Goal: Task Accomplishment & Management: Manage account settings

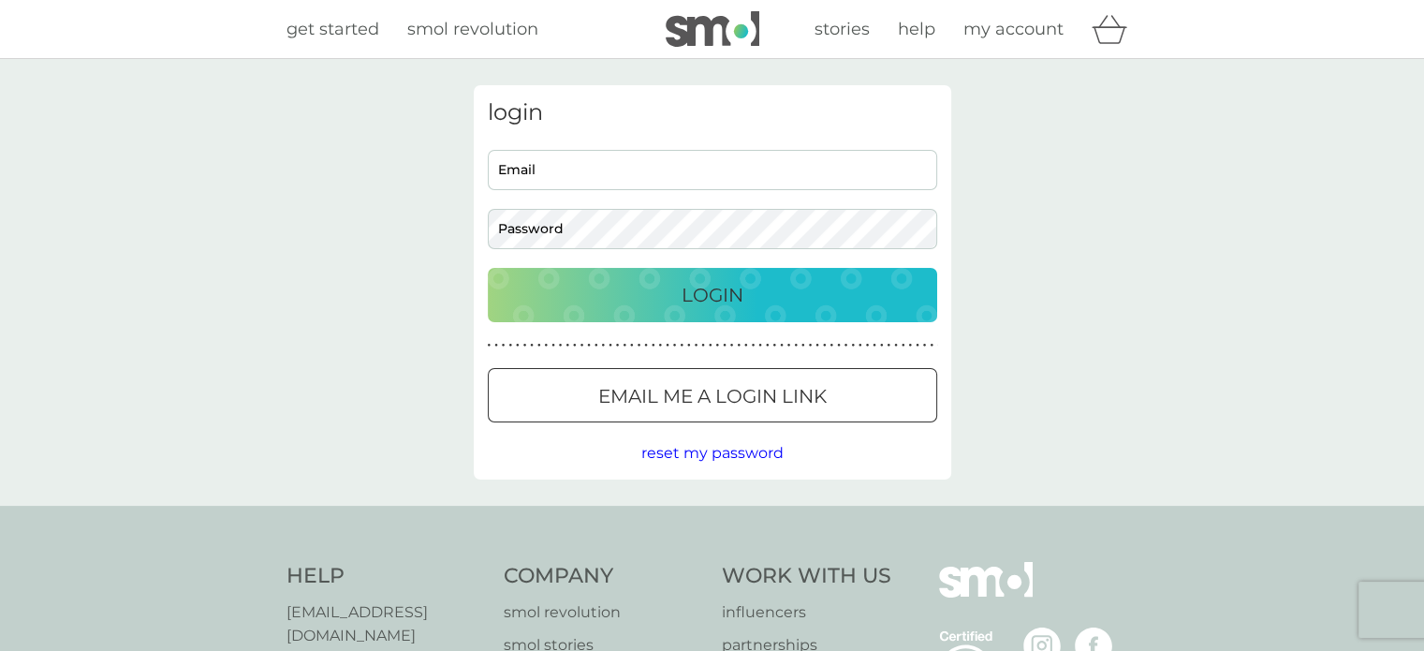
click at [710, 167] on input "Email" at bounding box center [712, 170] width 449 height 40
type input "[EMAIL_ADDRESS][DOMAIN_NAME]"
click at [755, 310] on button "Login" at bounding box center [712, 295] width 449 height 54
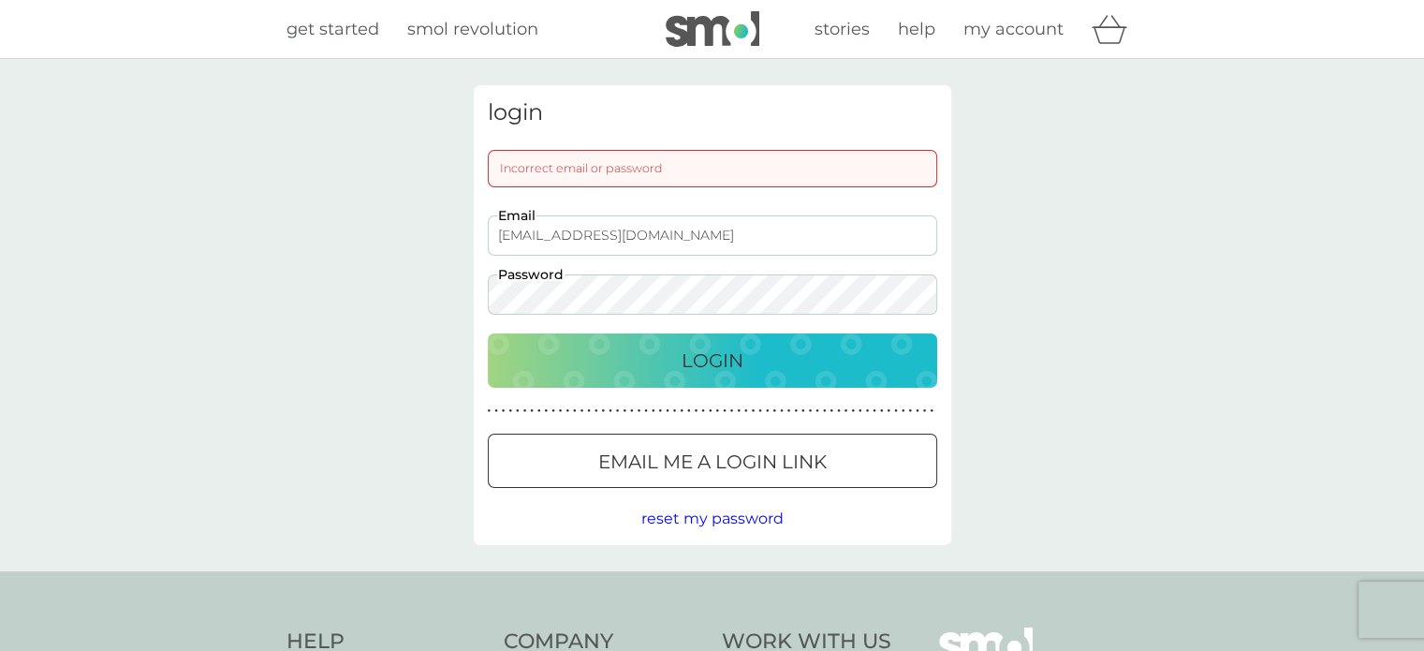
click at [753, 519] on span "reset my password" at bounding box center [712, 518] width 142 height 18
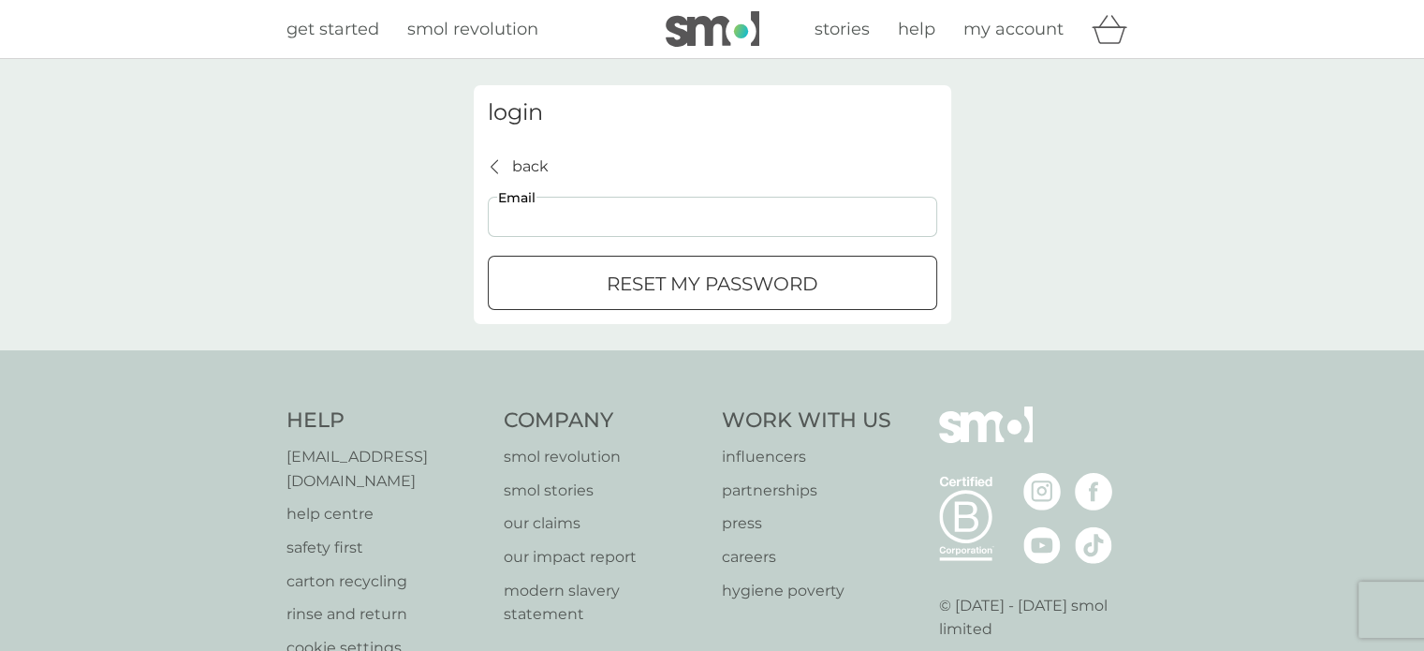
click at [647, 213] on input "Email" at bounding box center [712, 217] width 449 height 40
type input "[EMAIL_ADDRESS][DOMAIN_NAME]"
click at [668, 295] on p "reset my password" at bounding box center [713, 284] width 212 height 30
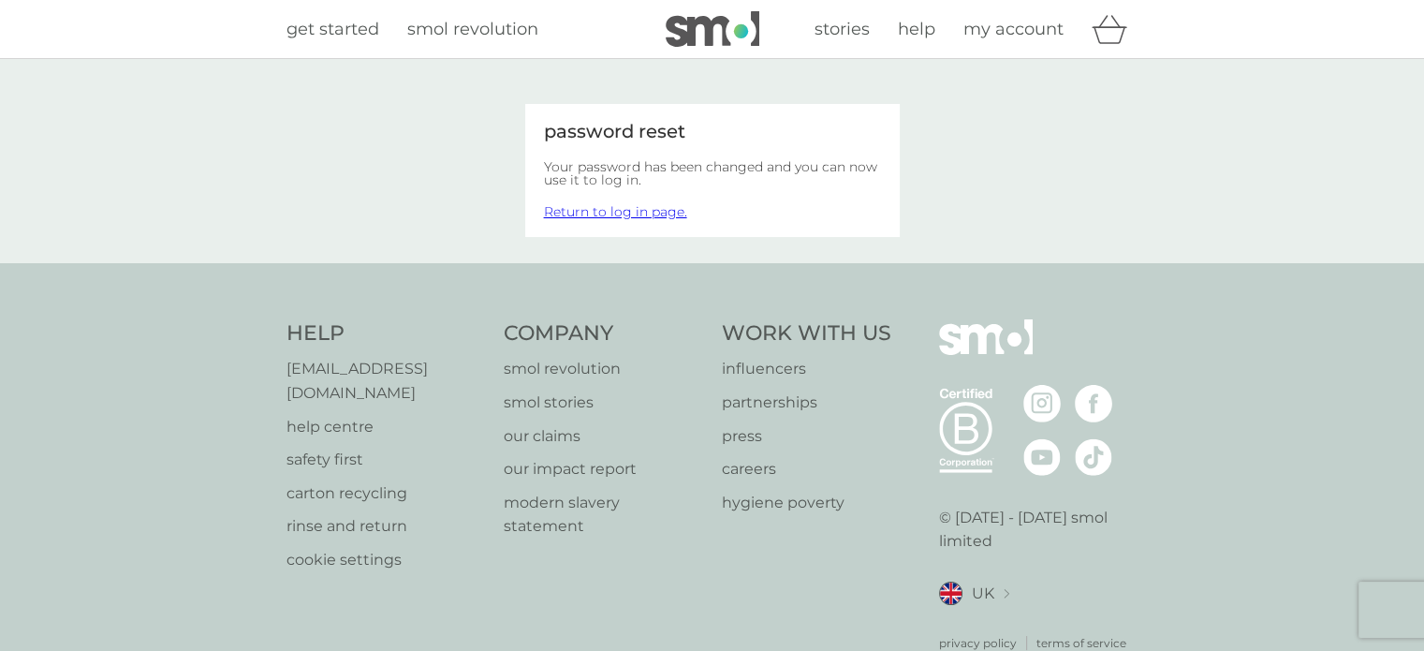
click at [639, 208] on link "Return to log in page." at bounding box center [615, 211] width 143 height 17
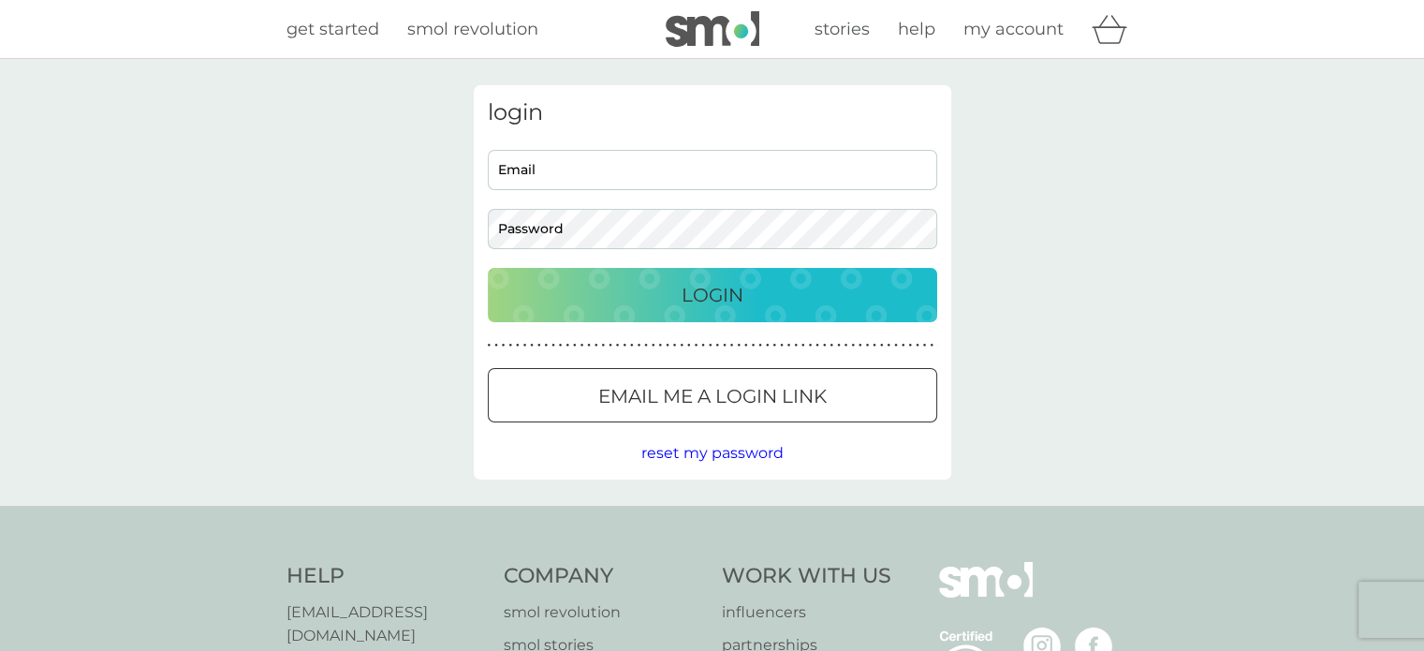
click at [647, 172] on input "Email" at bounding box center [712, 170] width 449 height 40
type input "[EMAIL_ADDRESS][DOMAIN_NAME]"
click at [552, 299] on div "Login" at bounding box center [712, 295] width 412 height 30
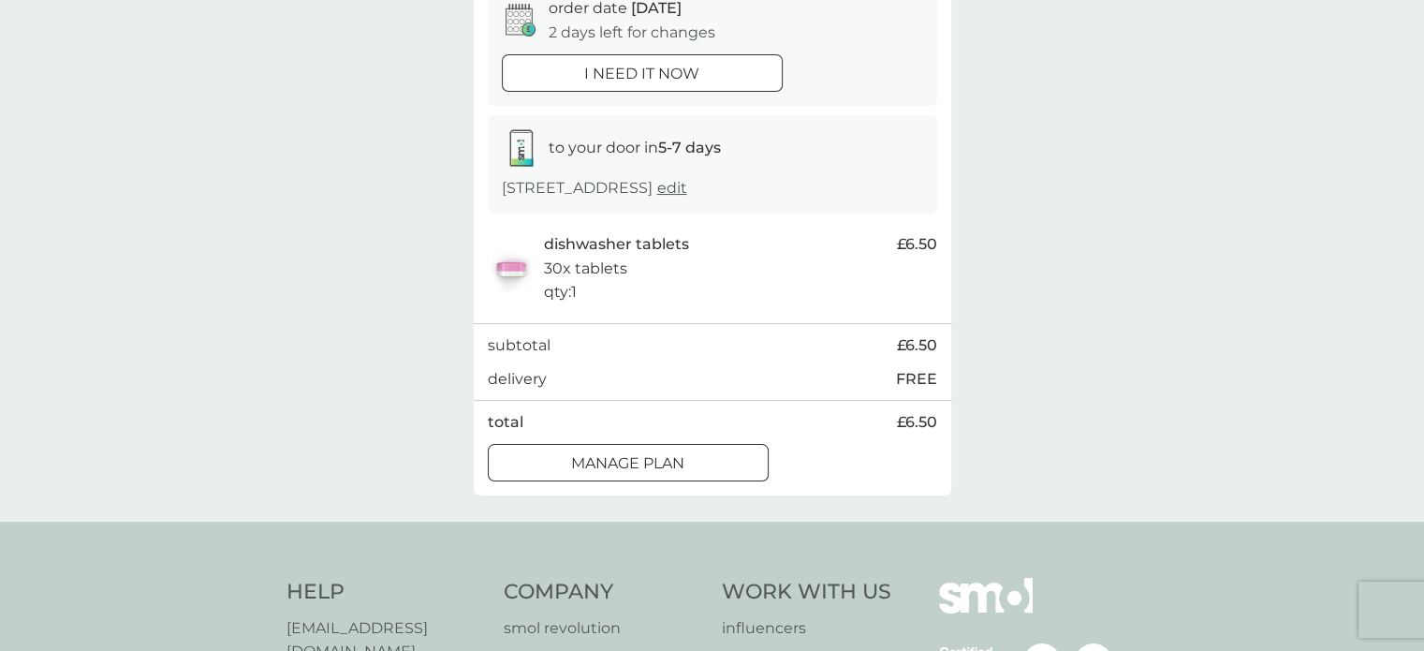
scroll to position [210, 0]
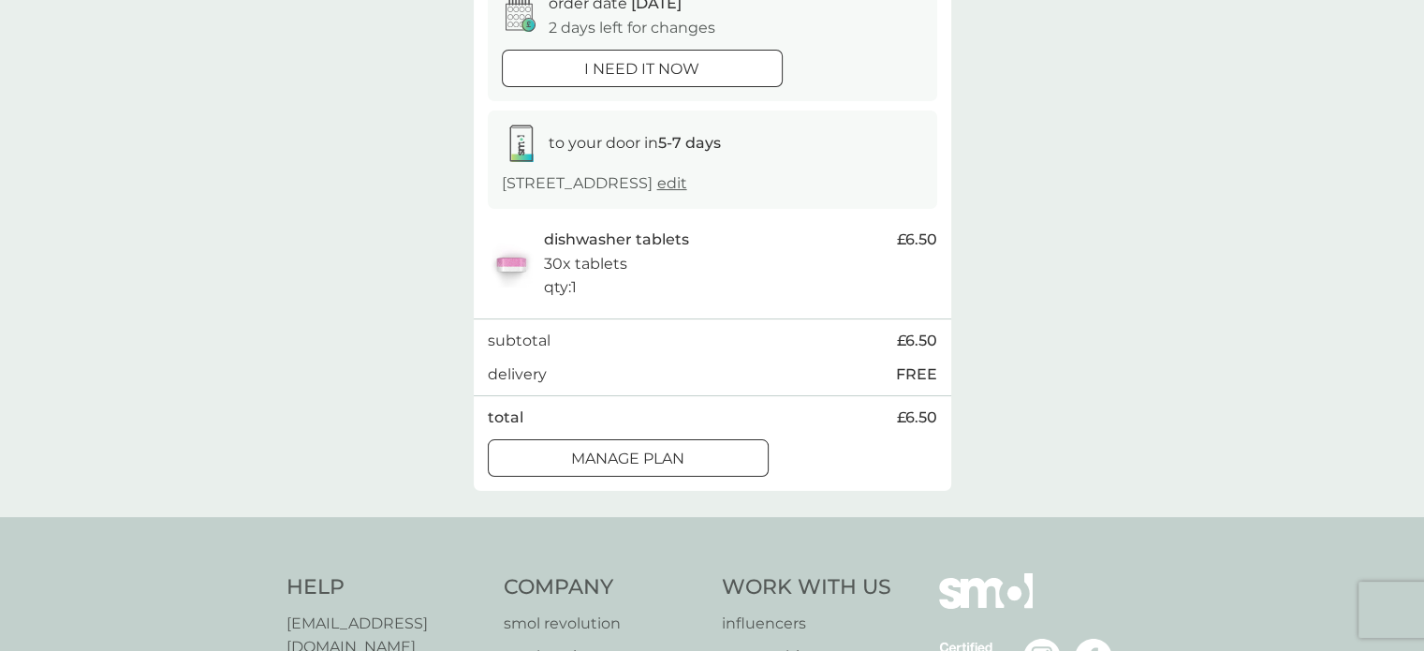
click at [700, 464] on div "Manage plan" at bounding box center [628, 459] width 279 height 24
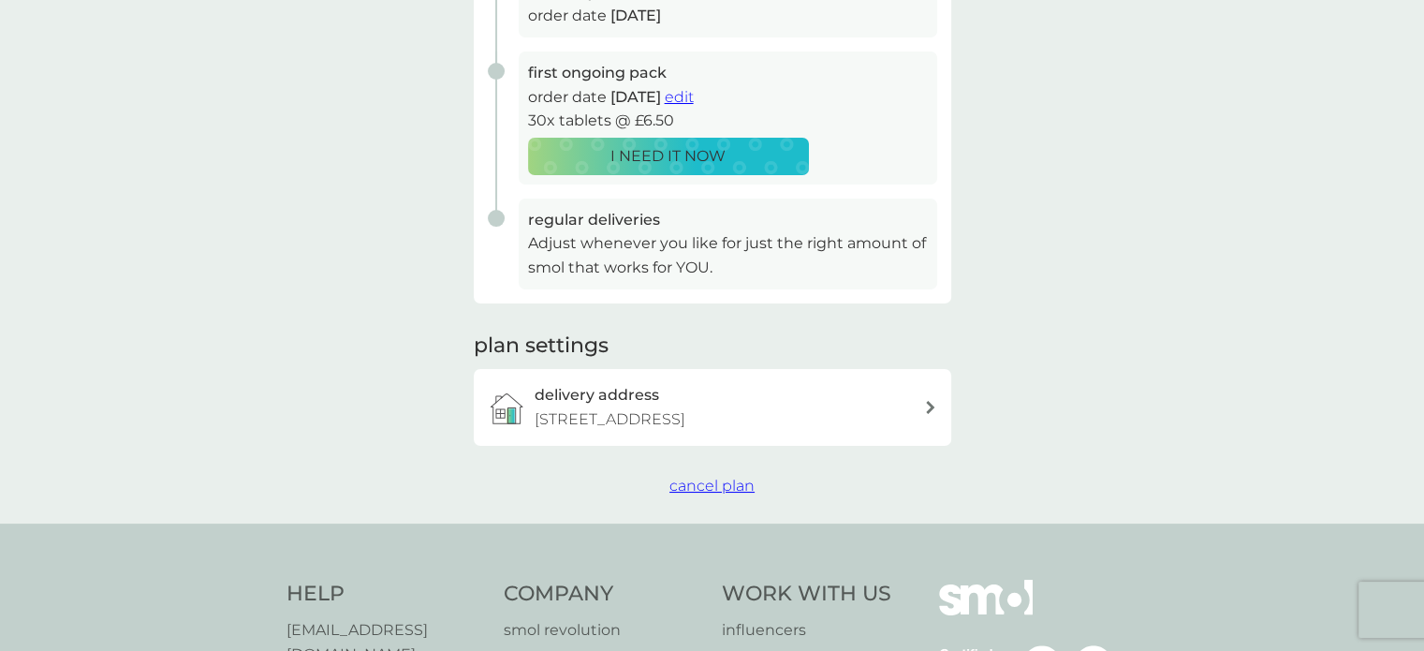
scroll to position [348, 0]
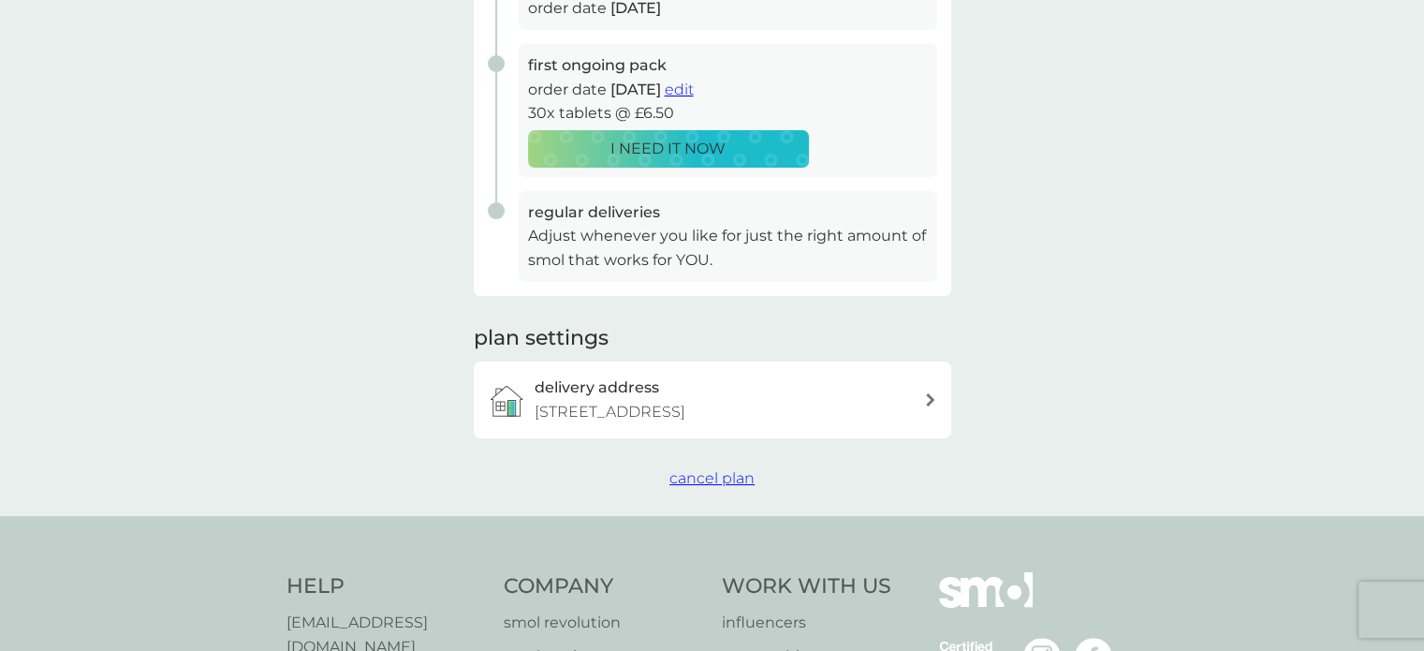
click at [726, 485] on span "cancel plan" at bounding box center [711, 478] width 85 height 18
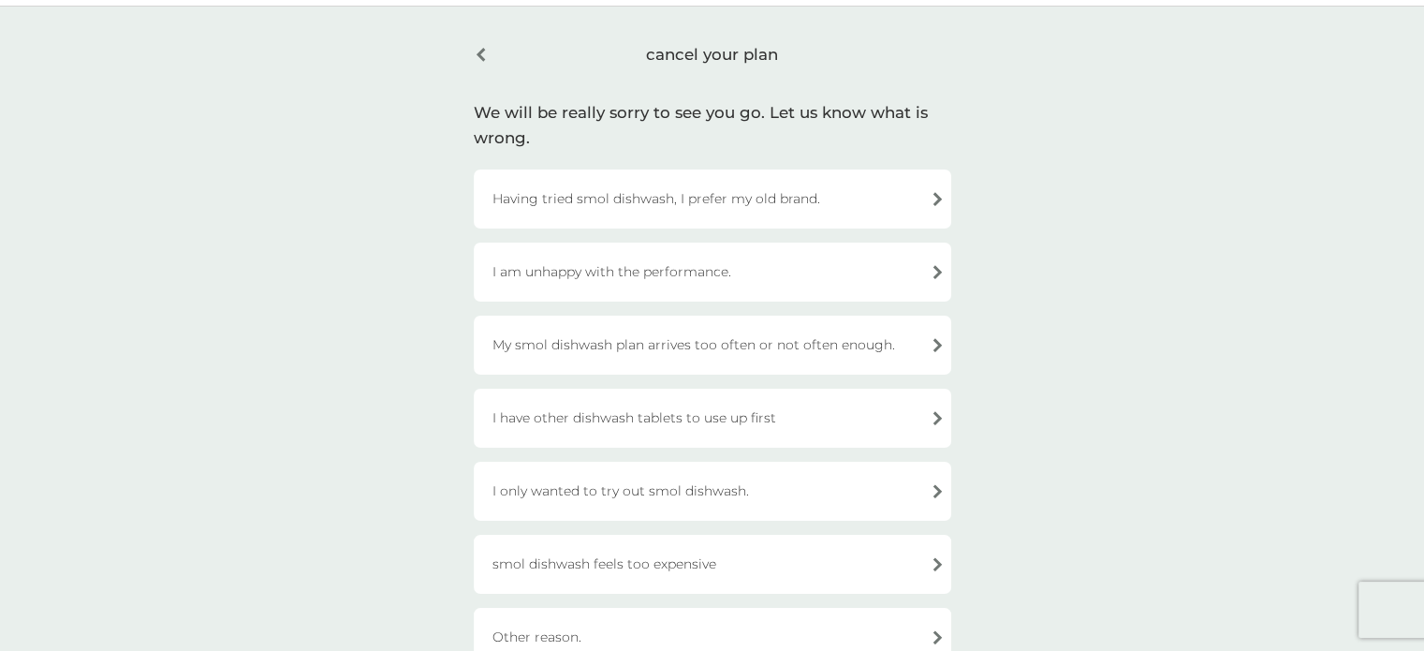
scroll to position [51, 0]
click at [930, 198] on div "Having tried smol dishwash, I prefer my old brand." at bounding box center [712, 199] width 477 height 59
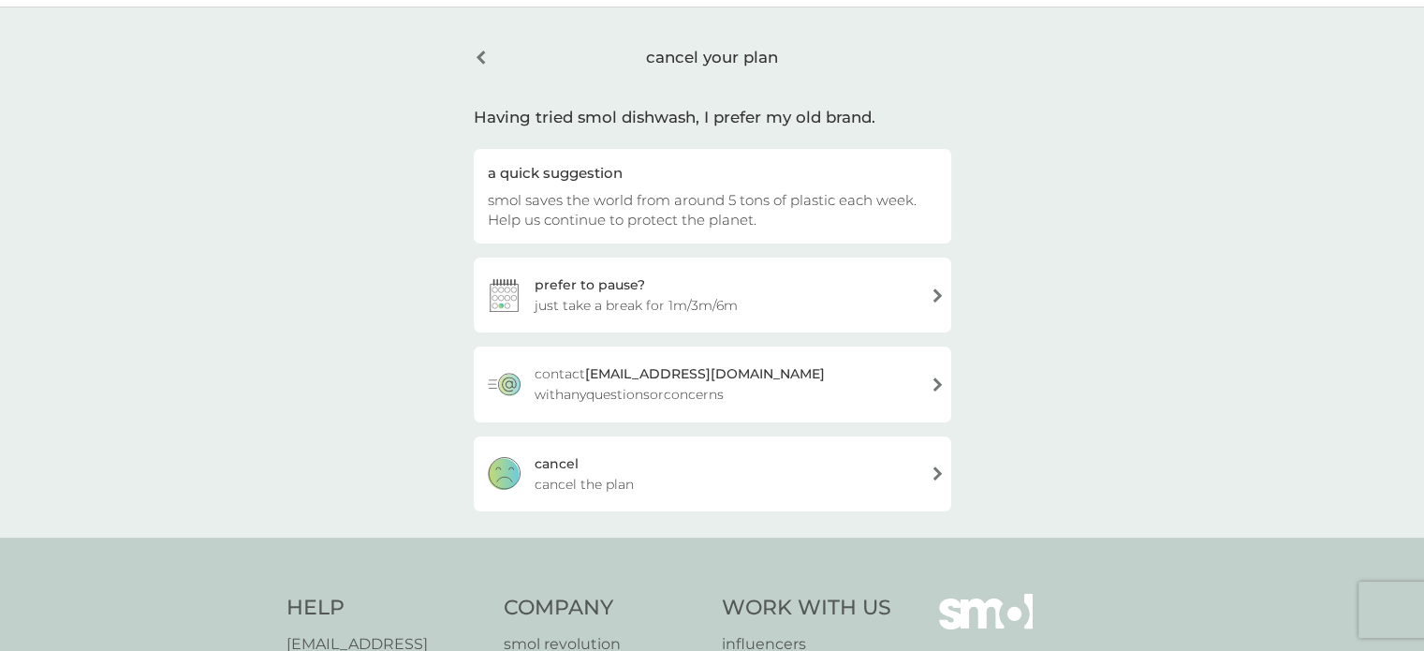
click at [926, 471] on div "[PERSON_NAME] the plan" at bounding box center [712, 473] width 477 height 75
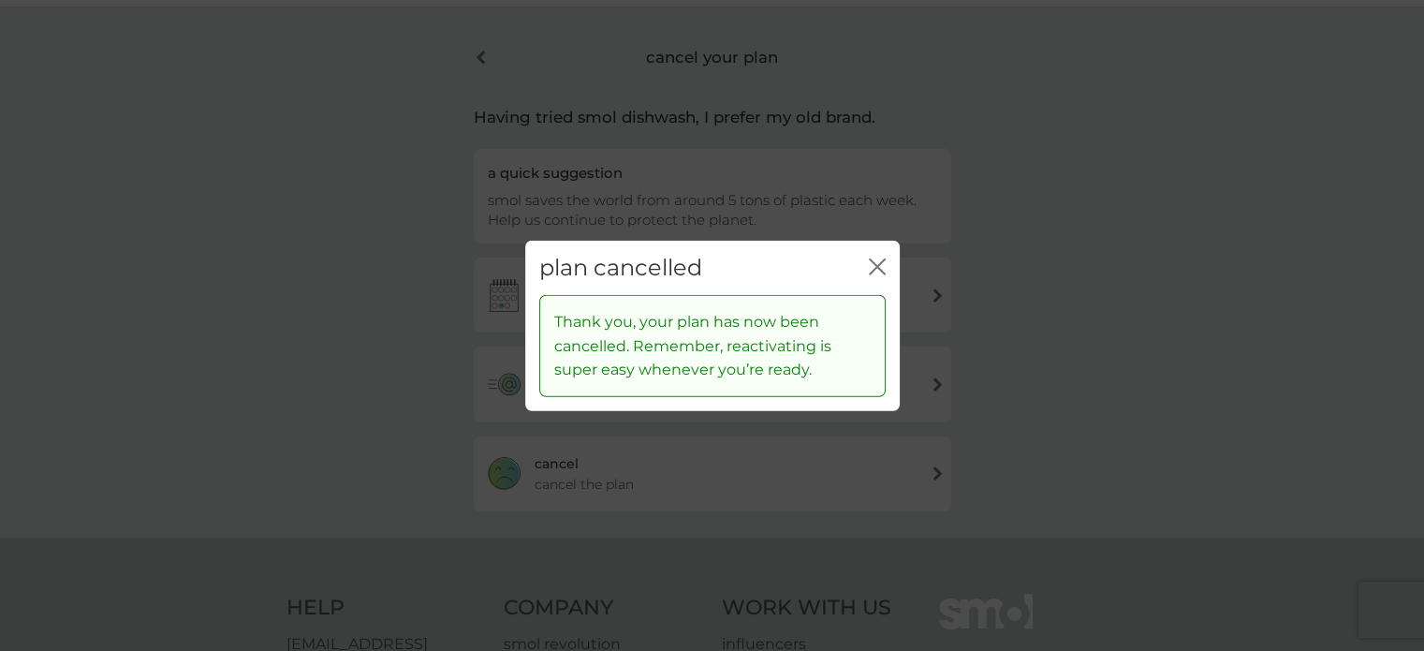
click at [875, 267] on icon "close" at bounding box center [873, 265] width 7 height 15
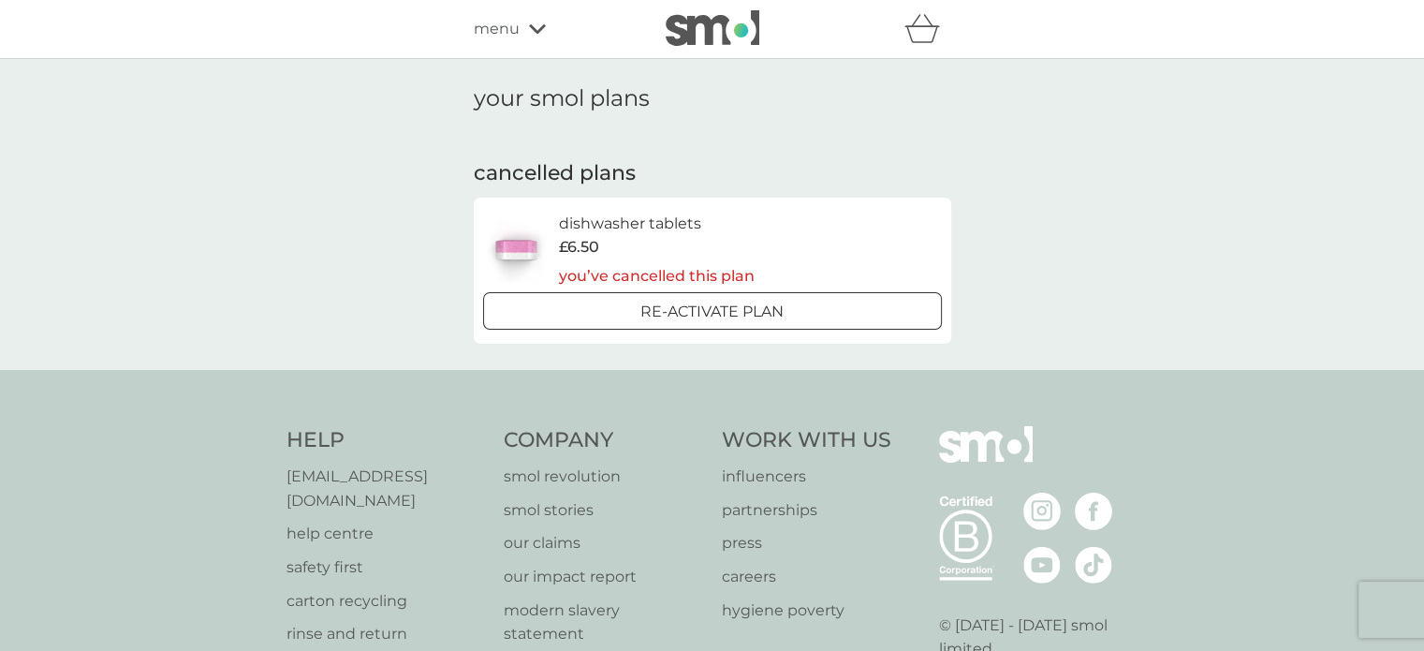
click at [529, 27] on icon at bounding box center [537, 28] width 17 height 11
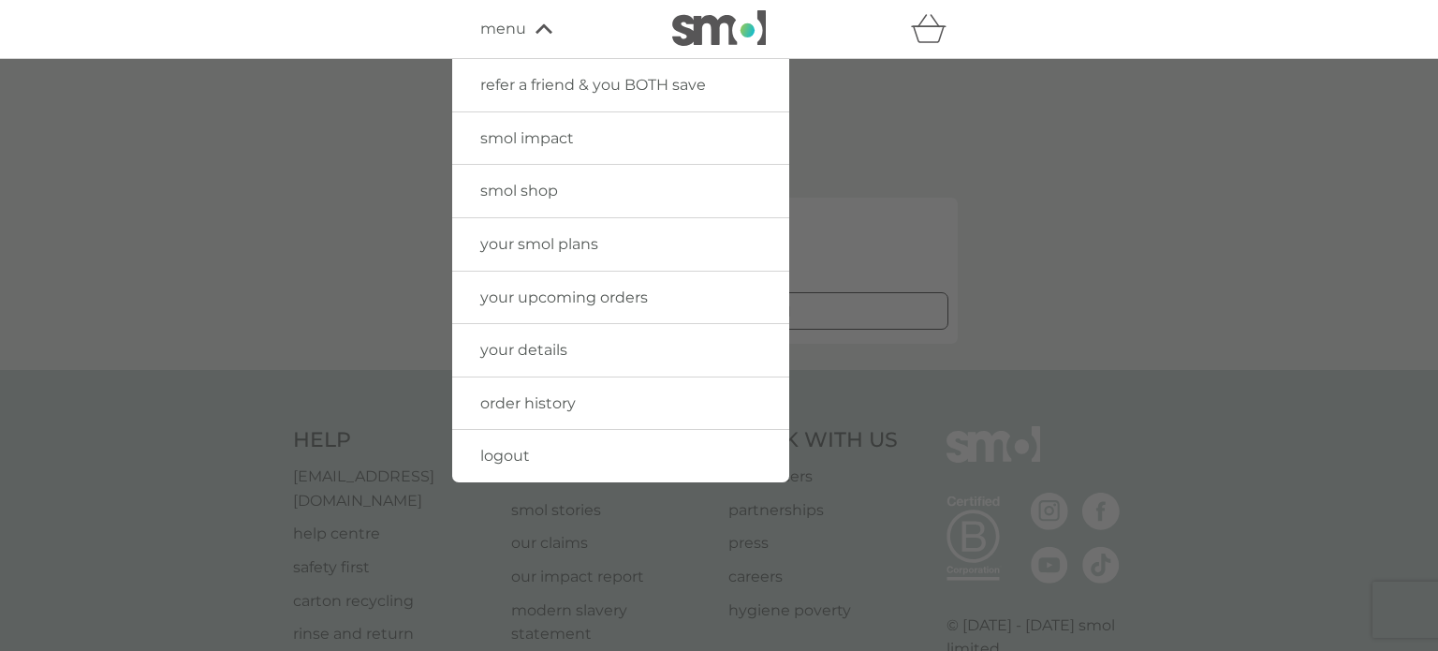
click at [508, 458] on span "logout" at bounding box center [505, 456] width 50 height 18
